Goal: Task Accomplishment & Management: Manage account settings

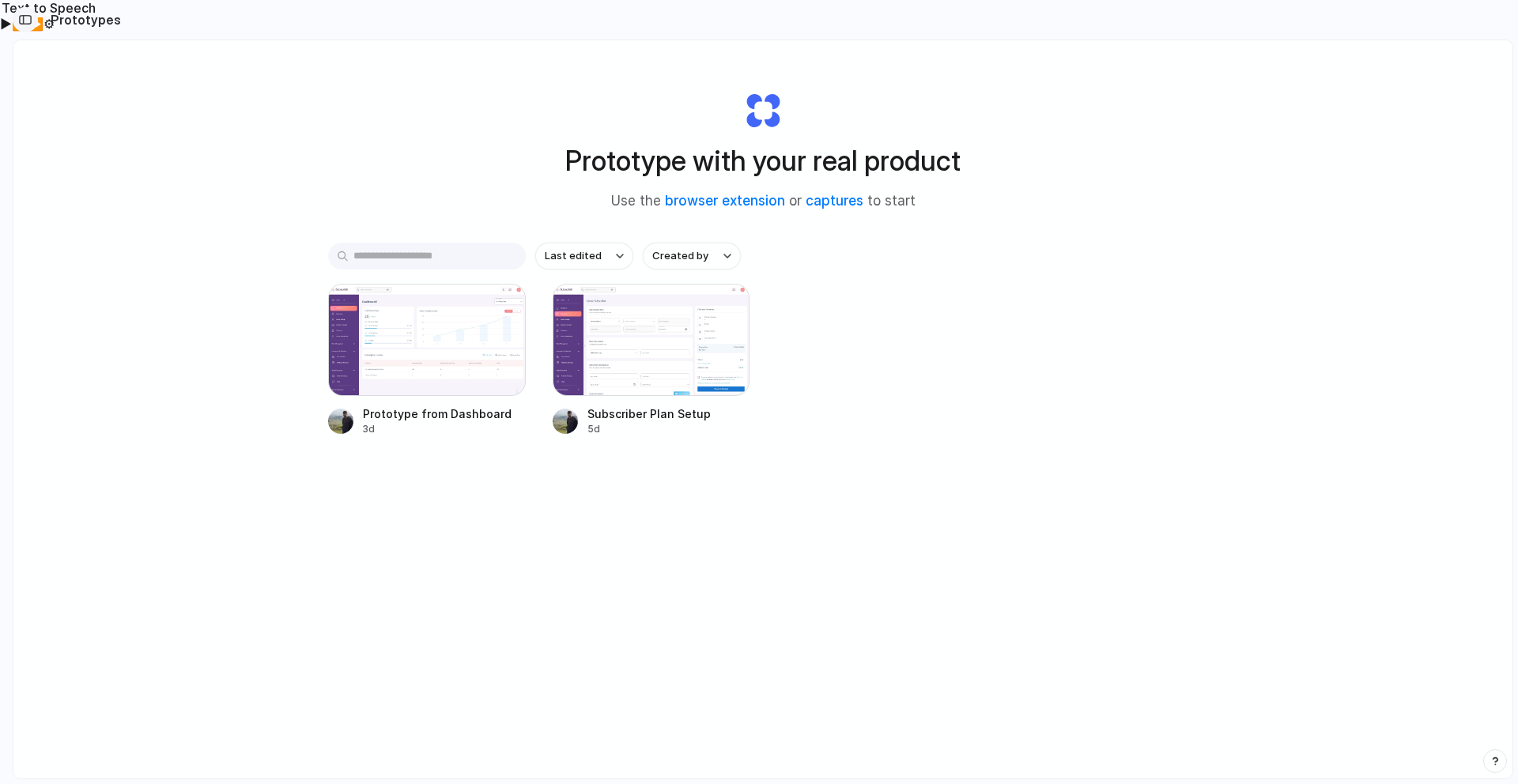
click at [24, 14] on div "button" at bounding box center [25, 19] width 14 height 11
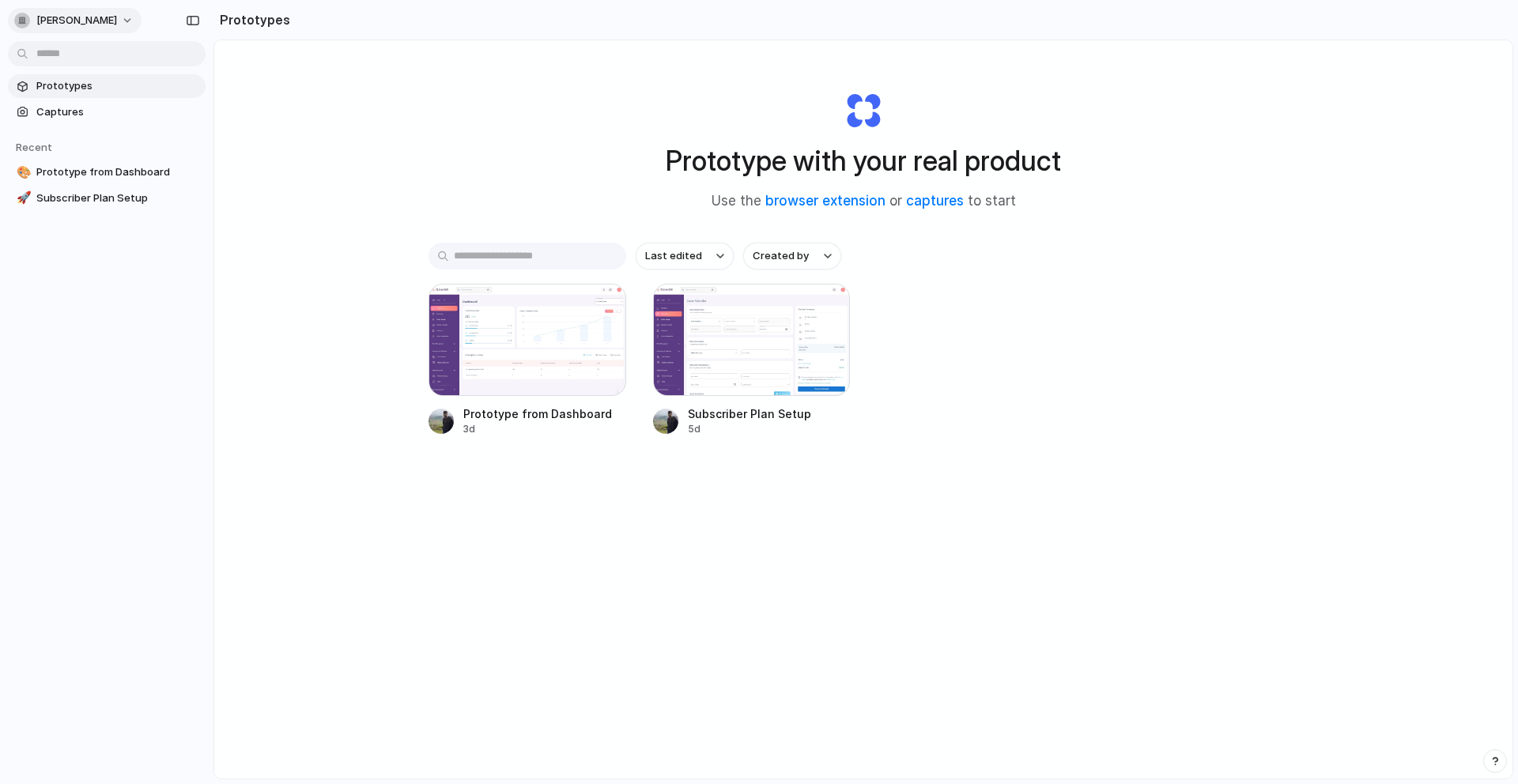
click at [117, 24] on span "[PERSON_NAME]" at bounding box center [77, 20] width 81 height 16
click at [86, 58] on li "Settings" at bounding box center [77, 56] width 131 height 25
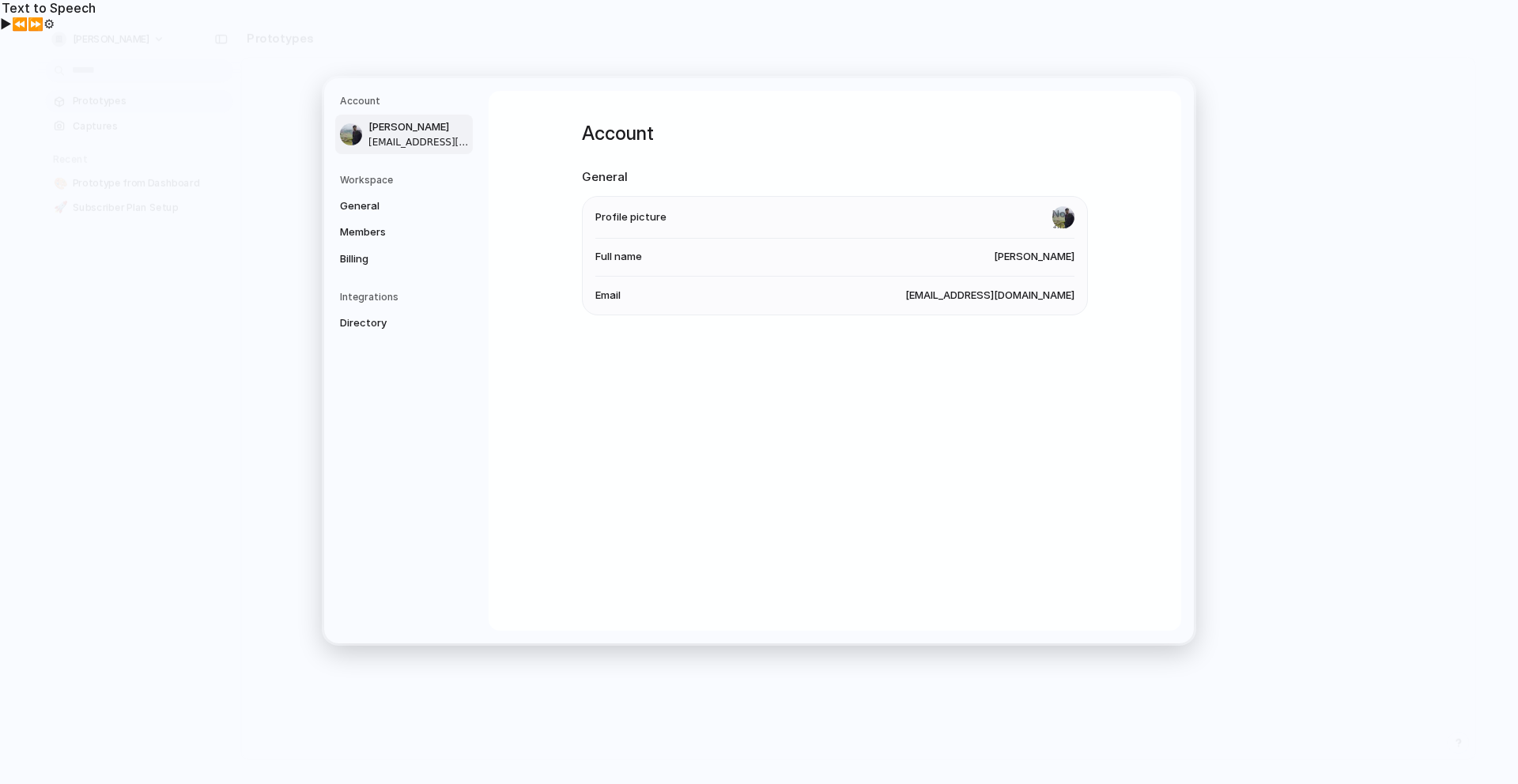
click at [401, 186] on h5 "Workspace" at bounding box center [407, 179] width 133 height 14
click at [401, 199] on span "General" at bounding box center [391, 205] width 101 height 16
click at [393, 230] on span "Members" at bounding box center [391, 232] width 101 height 16
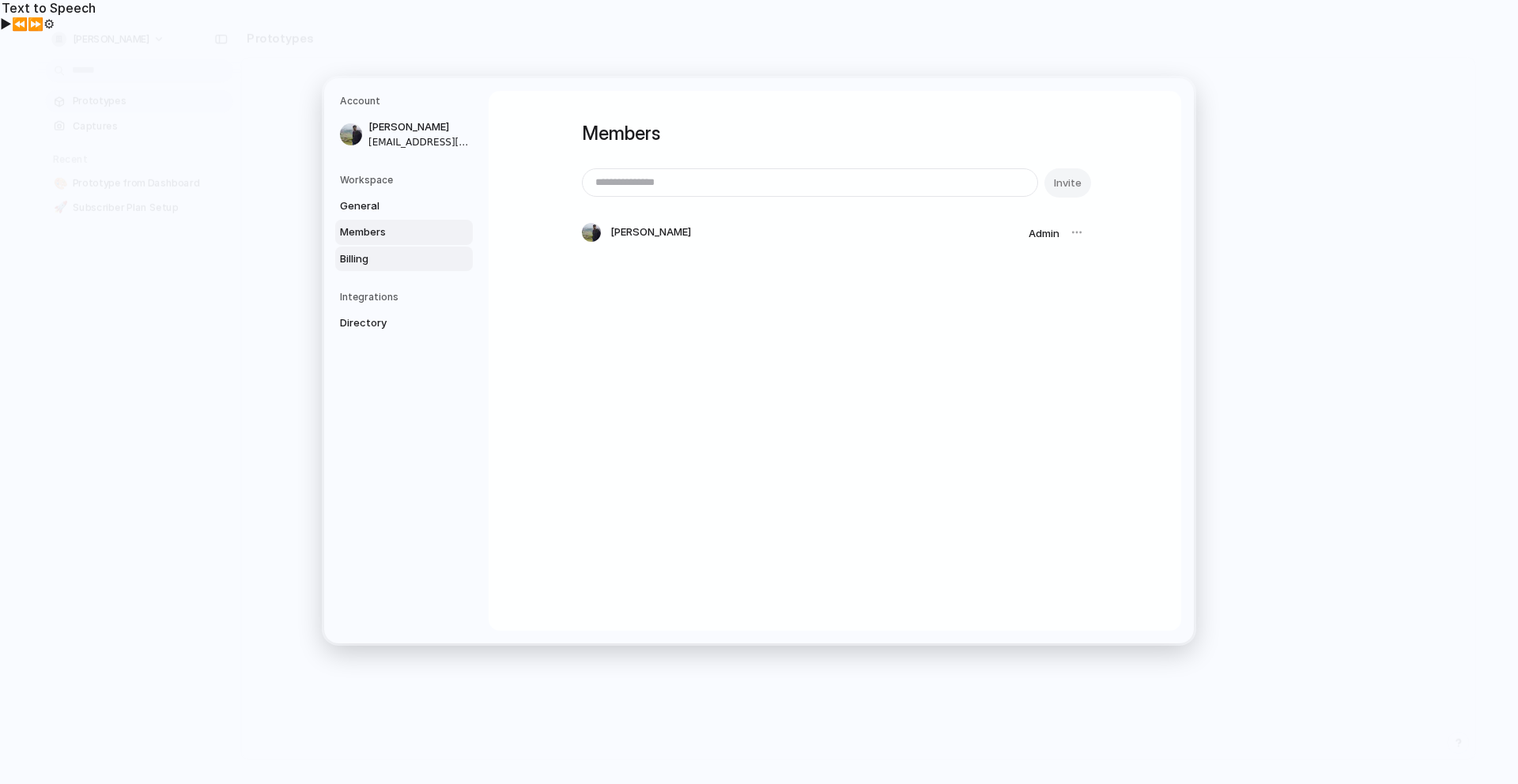
click at [396, 265] on span "Billing" at bounding box center [391, 258] width 101 height 16
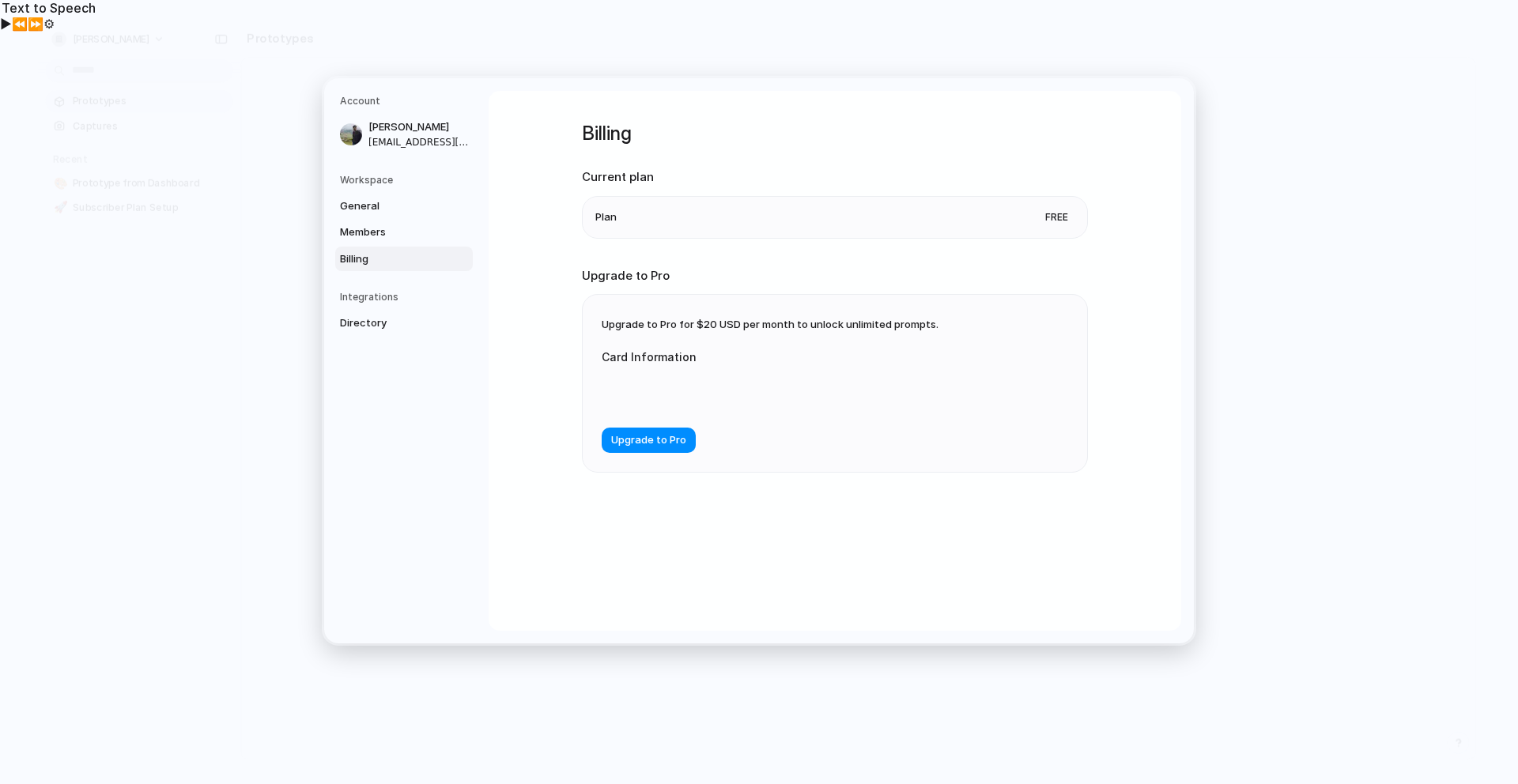
click at [392, 309] on div "Integrations Directory" at bounding box center [407, 313] width 133 height 46
click at [391, 324] on span "Directory" at bounding box center [391, 323] width 101 height 16
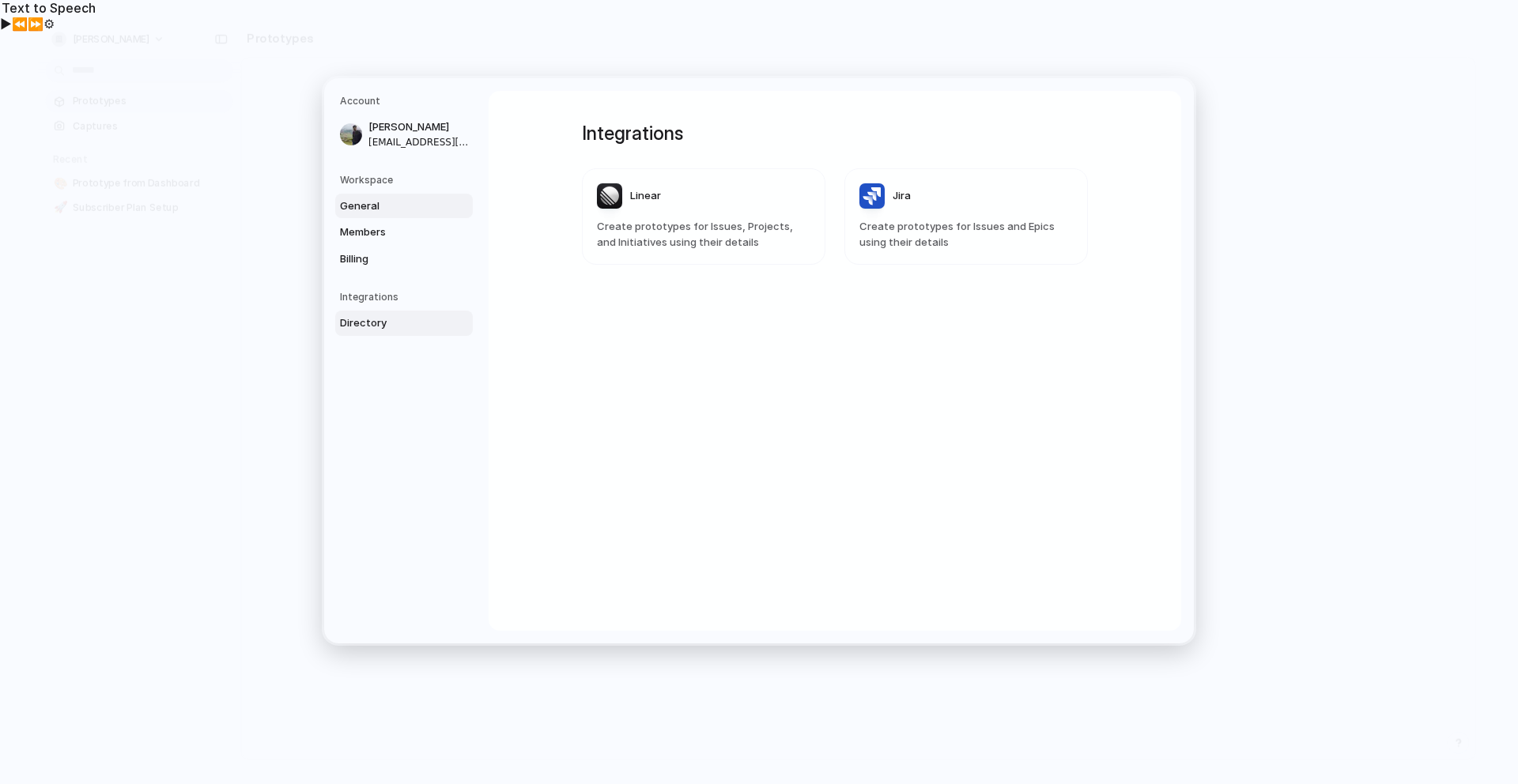
click at [366, 205] on span "General" at bounding box center [391, 205] width 101 height 16
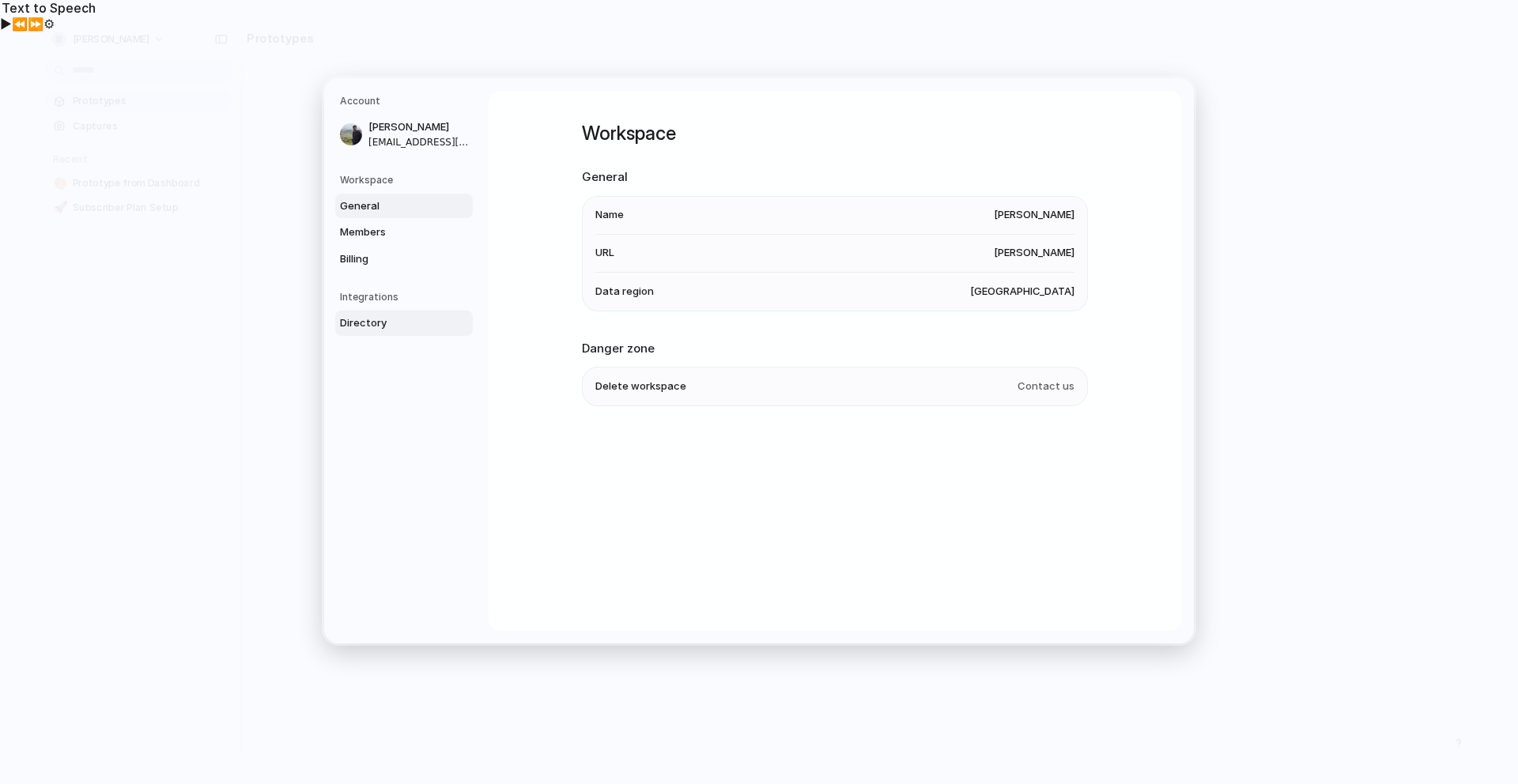
click at [393, 323] on span "Directory" at bounding box center [391, 323] width 101 height 16
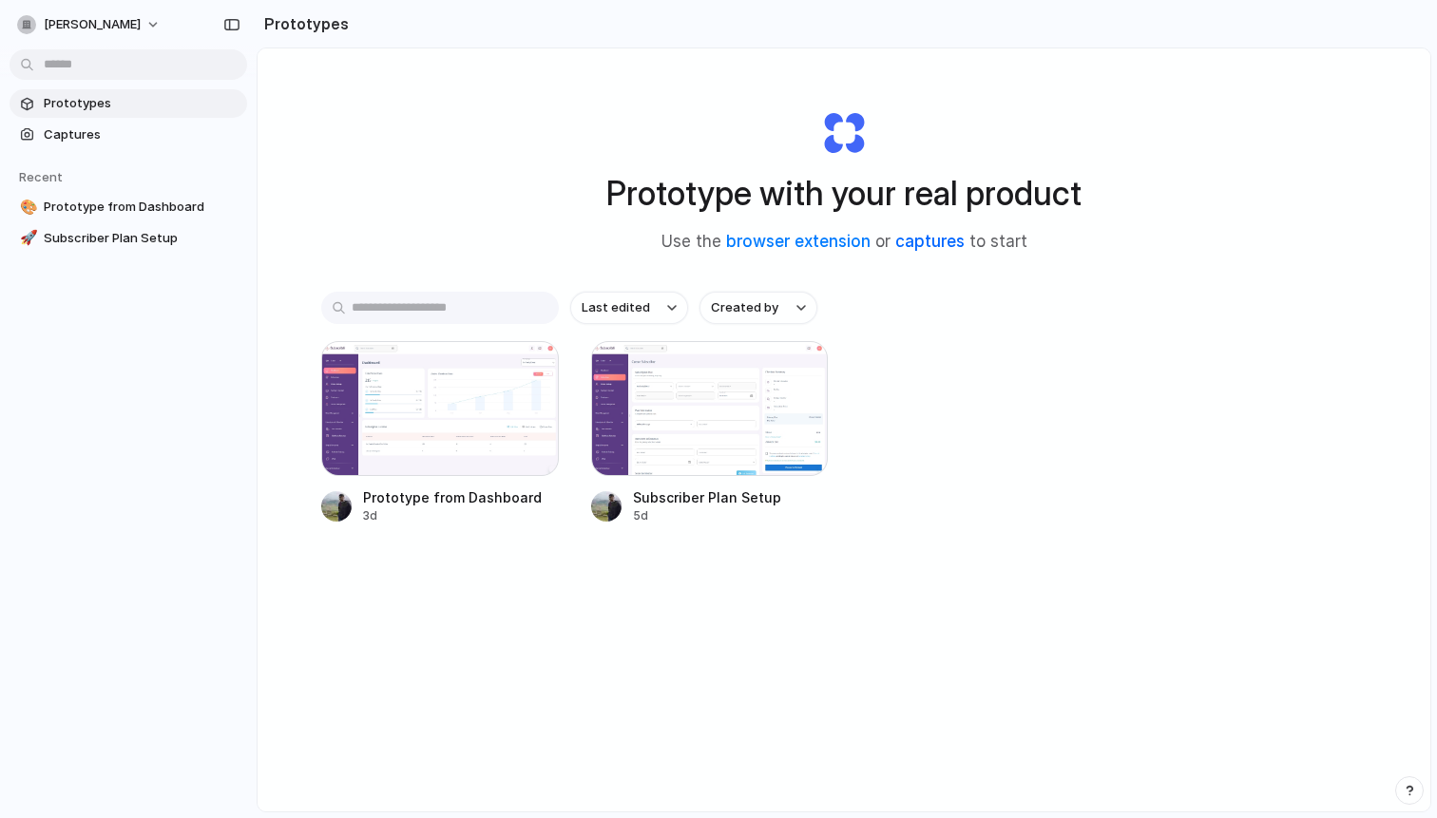
click at [948, 244] on link "captures" at bounding box center [929, 241] width 69 height 19
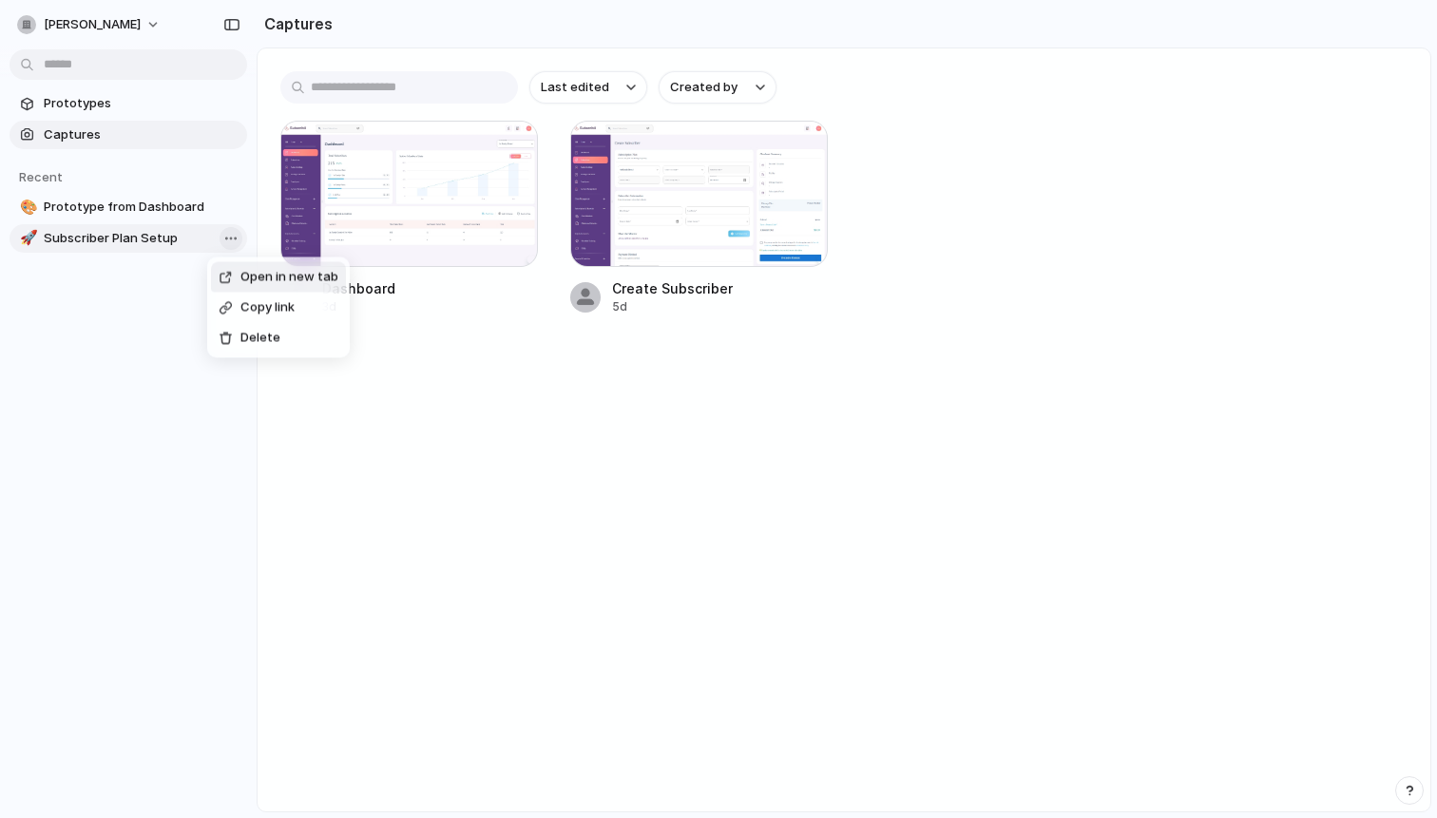
click at [234, 245] on body "**********" at bounding box center [718, 447] width 1437 height 818
click at [191, 99] on div "Open in new tab Copy link Delete" at bounding box center [718, 409] width 1437 height 818
